Goal: Information Seeking & Learning: Learn about a topic

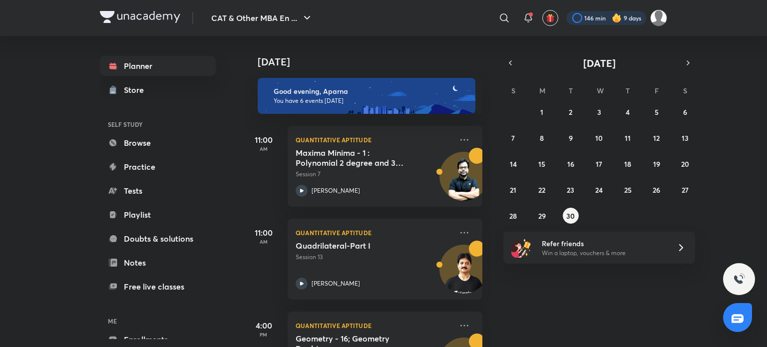
click at [625, 13] on div at bounding box center [606, 18] width 80 height 14
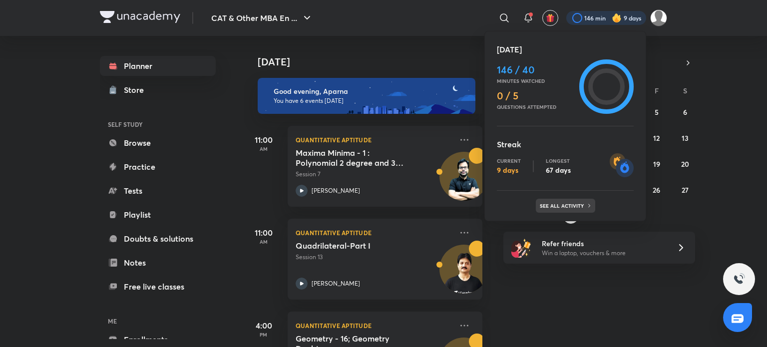
click at [572, 203] on p "See all activity" at bounding box center [563, 206] width 46 height 6
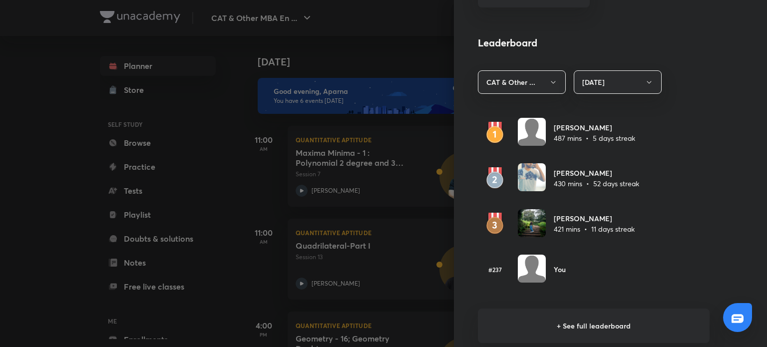
scroll to position [539, 0]
click at [578, 323] on h6 "+ See full leaderboard" at bounding box center [594, 325] width 232 height 34
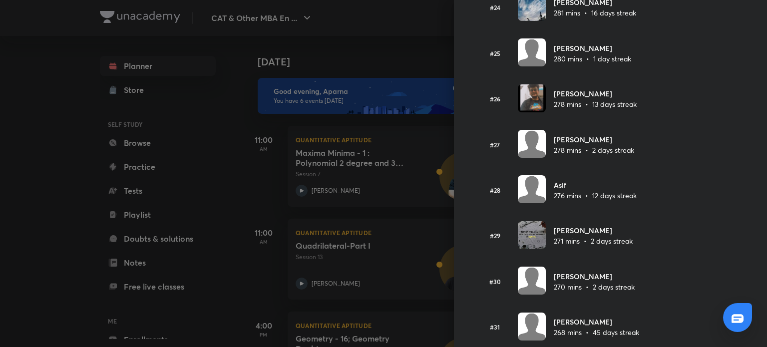
scroll to position [1308, 0]
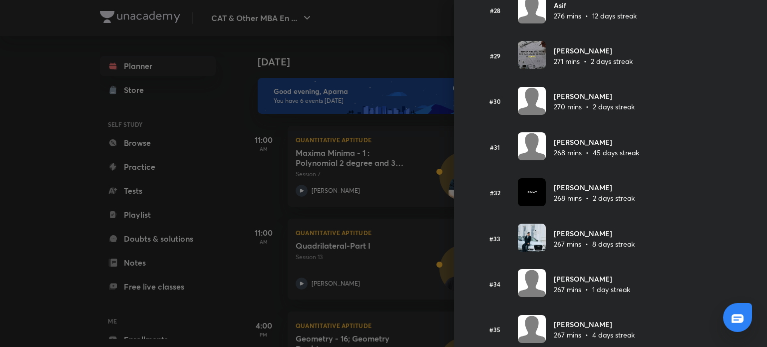
click at [24, 161] on div at bounding box center [383, 173] width 767 height 347
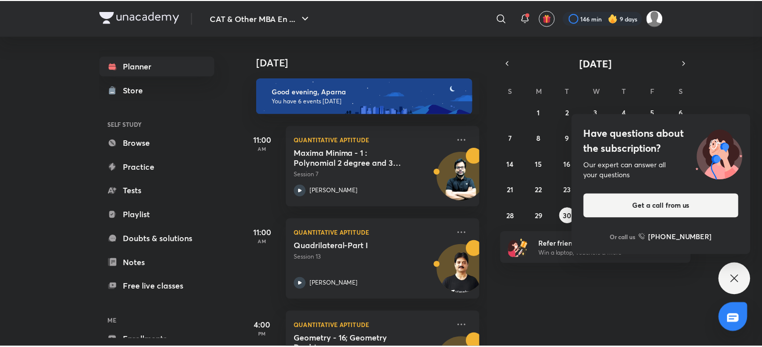
scroll to position [1216, 0]
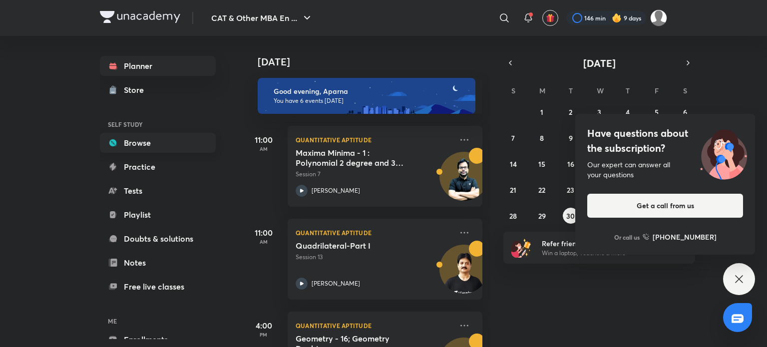
click at [159, 141] on link "Browse" at bounding box center [158, 143] width 116 height 20
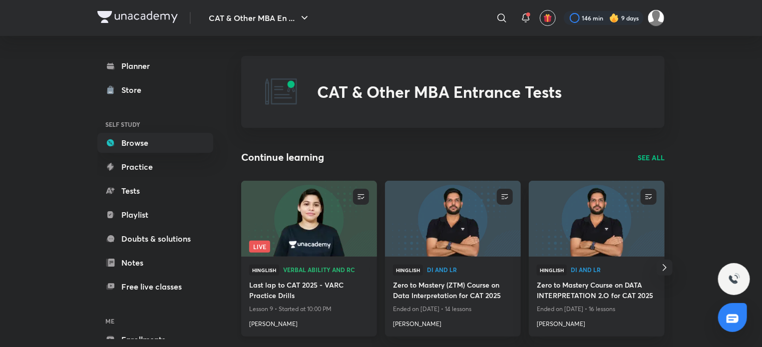
click at [330, 224] on img at bounding box center [309, 218] width 138 height 77
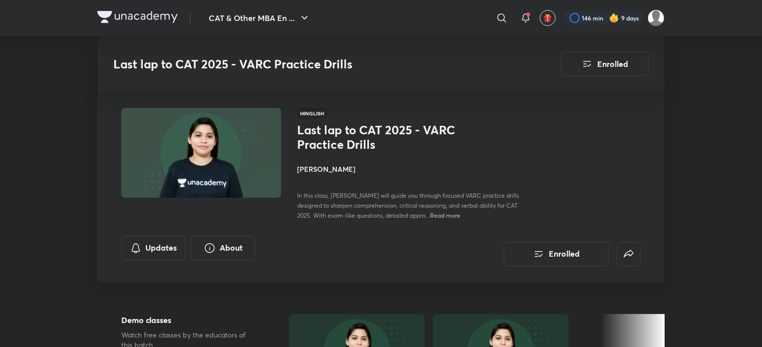
scroll to position [275, 0]
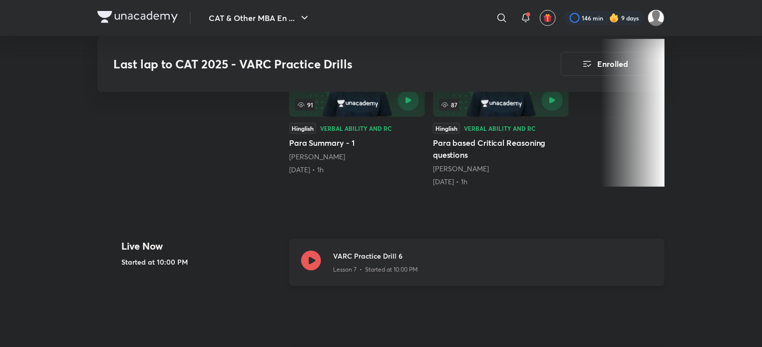
click at [315, 255] on icon at bounding box center [311, 261] width 20 height 20
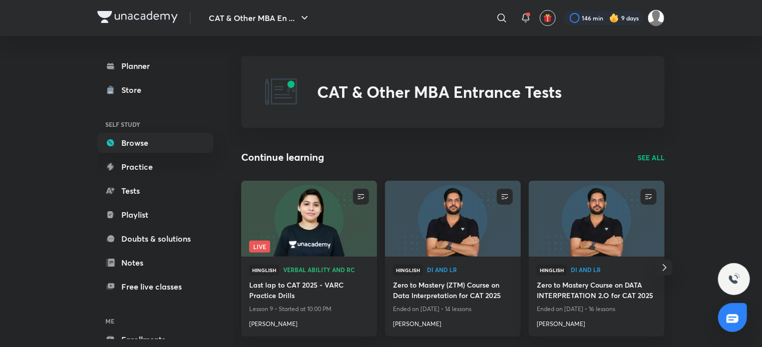
click at [436, 229] on img at bounding box center [453, 218] width 138 height 77
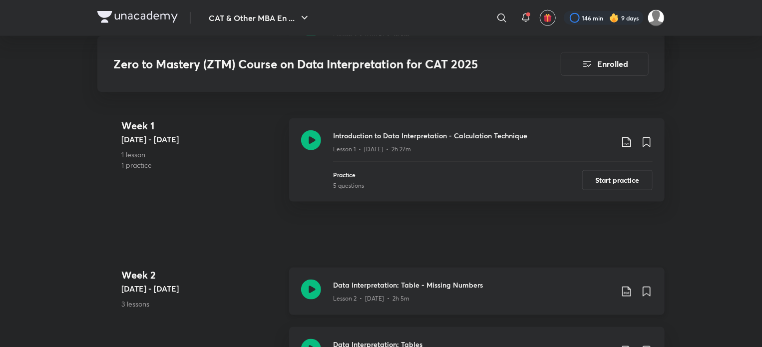
scroll to position [664, 0]
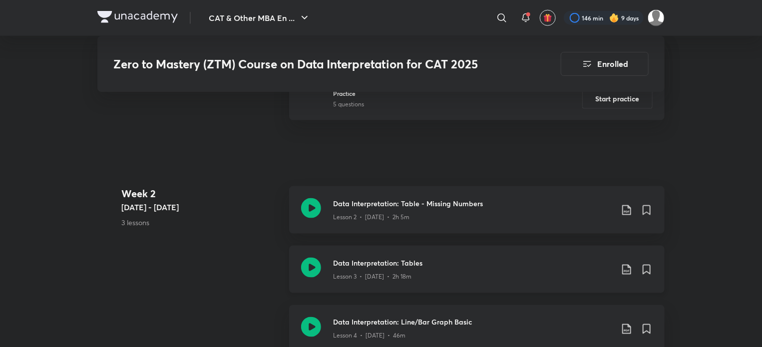
click at [308, 264] on icon at bounding box center [311, 268] width 20 height 20
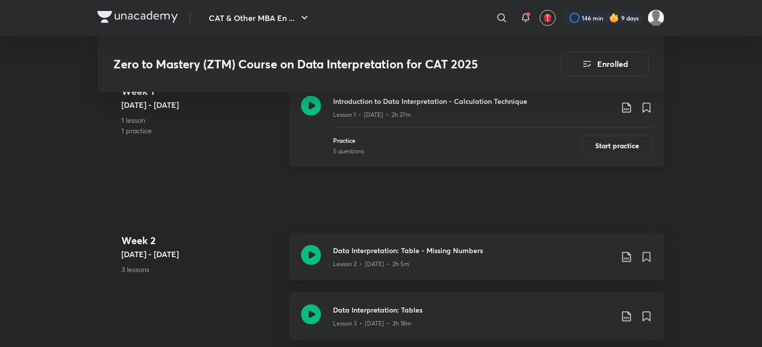
scroll to position [617, 0]
click at [310, 255] on icon at bounding box center [311, 255] width 20 height 20
click at [308, 250] on icon at bounding box center [311, 256] width 20 height 20
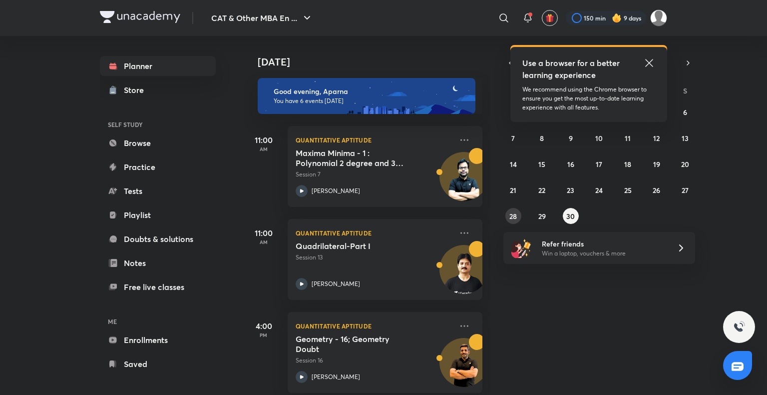
click at [517, 214] on button "28" at bounding box center [513, 216] width 16 height 16
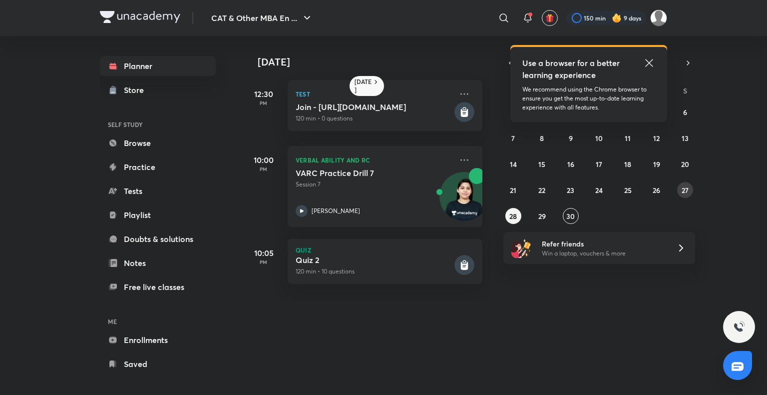
click at [689, 189] on abbr "27" at bounding box center [685, 189] width 7 height 9
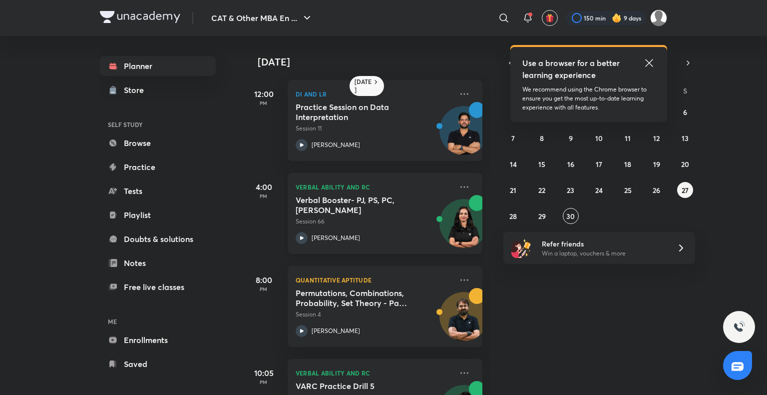
scroll to position [60, 0]
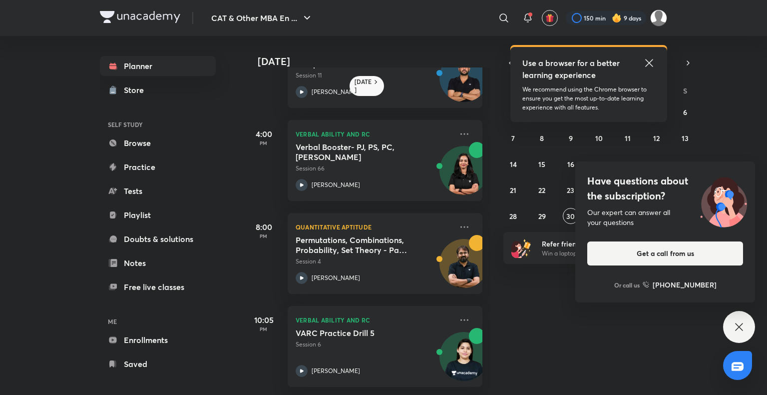
click at [647, 61] on icon at bounding box center [648, 62] width 7 height 7
